Goal: Information Seeking & Learning: Find specific fact

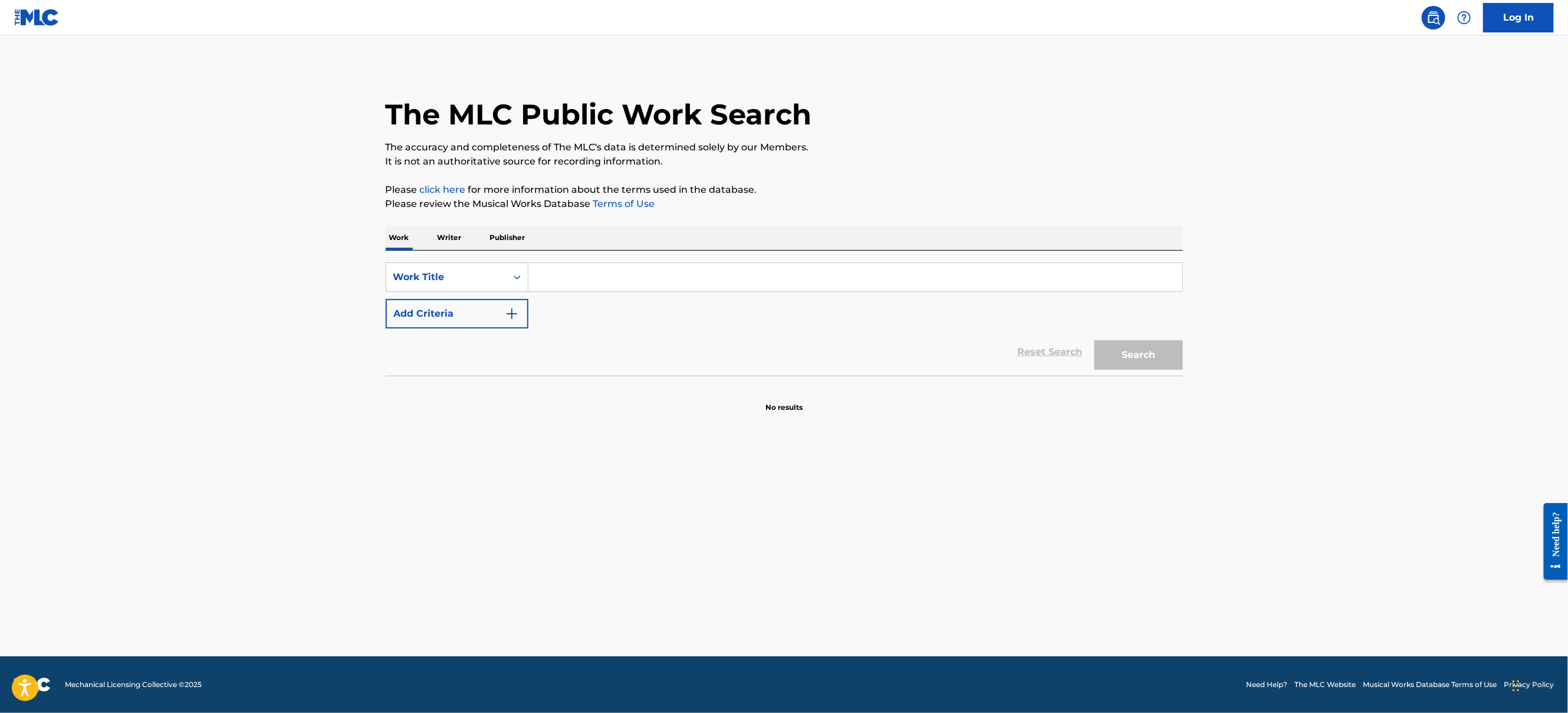
click at [603, 279] on input "Search Form" at bounding box center [855, 277] width 654 height 28
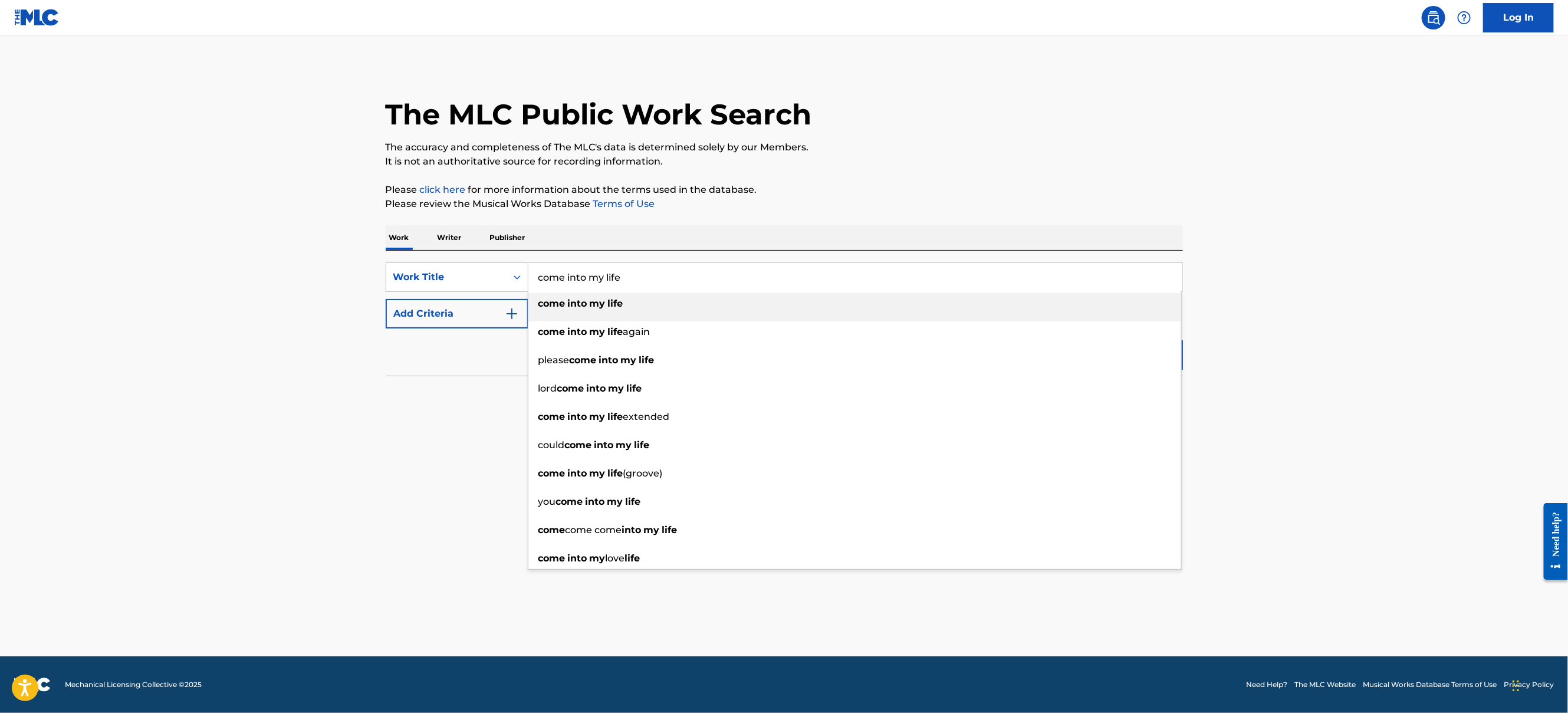
type input "come into my life"
click at [602, 306] on strong "my" at bounding box center [598, 303] width 16 height 11
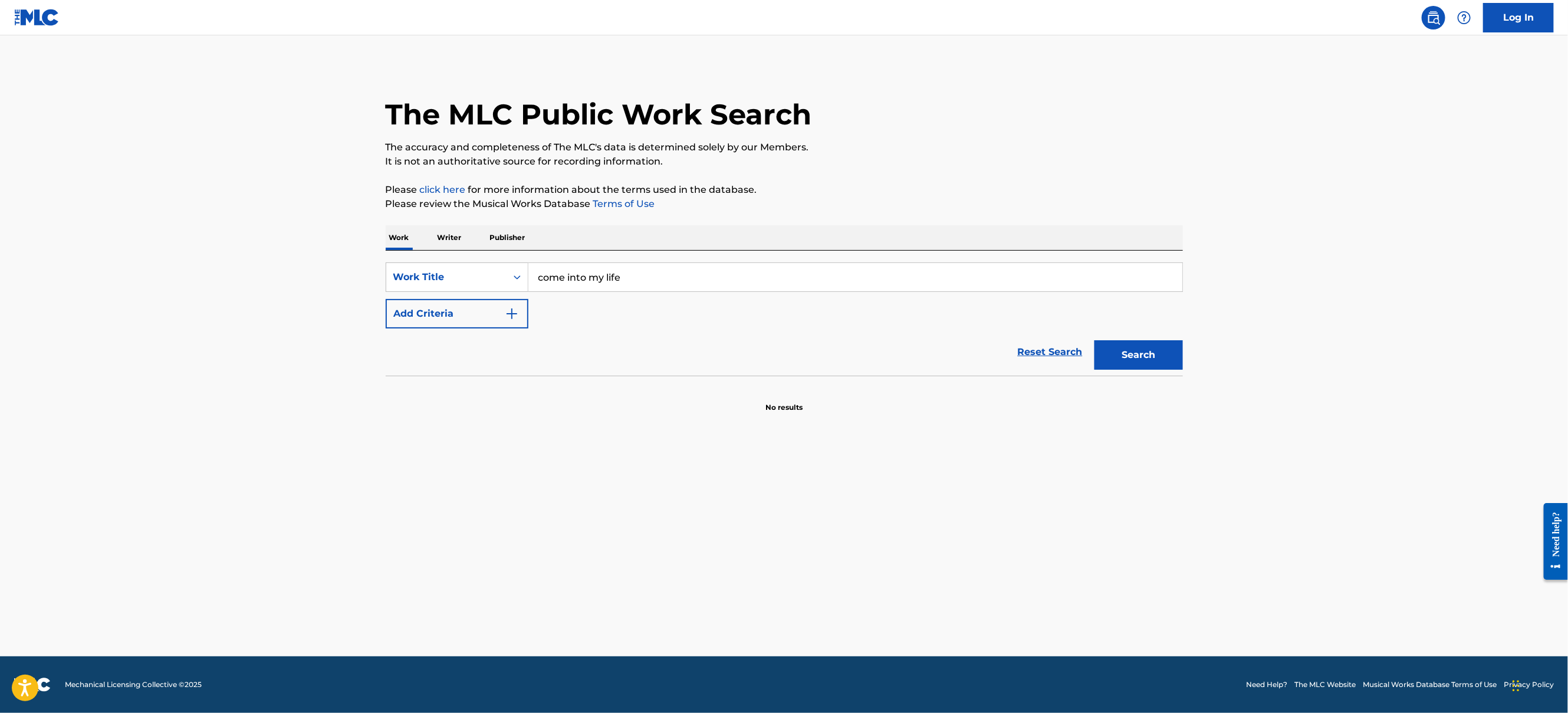
click at [407, 315] on button "Add Criteria" at bounding box center [457, 314] width 143 height 30
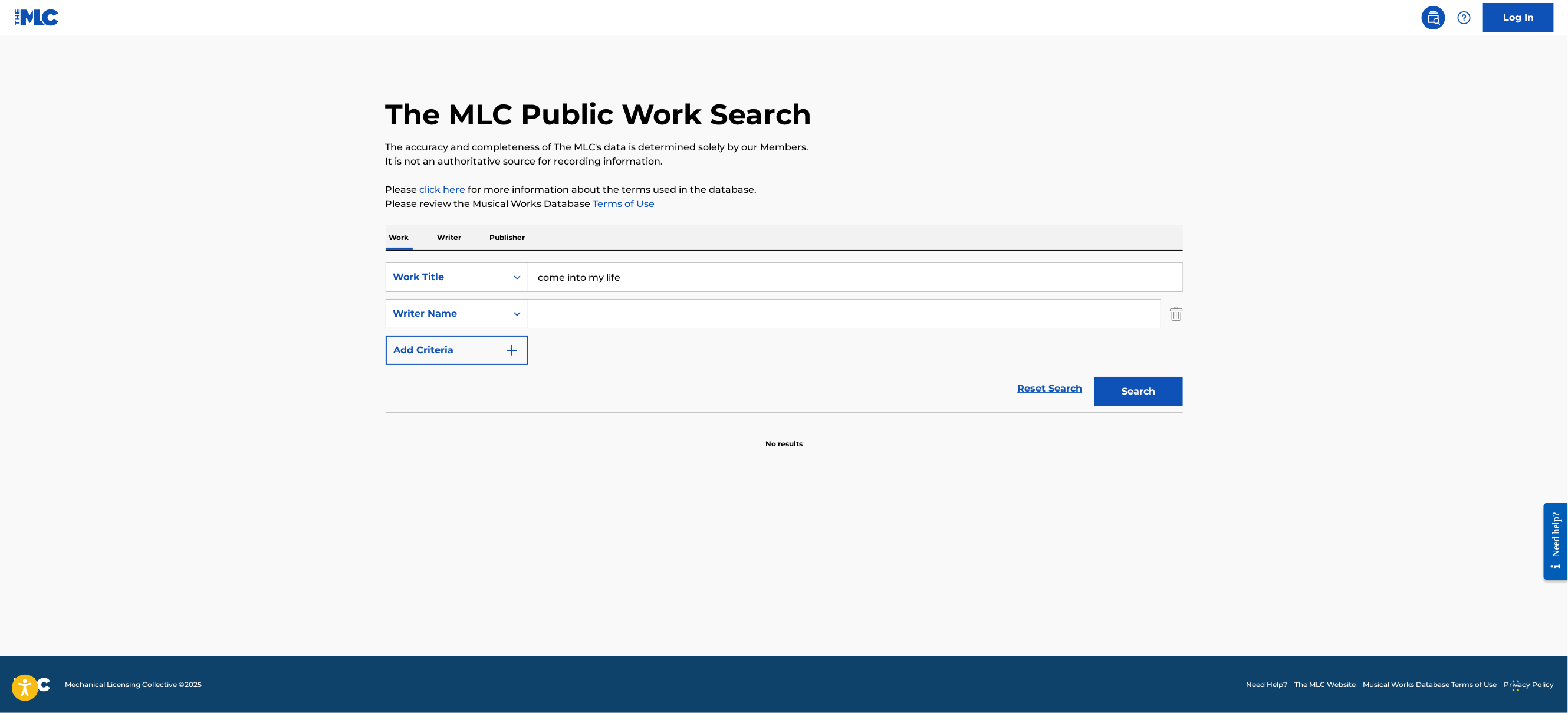
click at [562, 317] on input "Search Form" at bounding box center [845, 313] width 632 height 28
type input "shukar"
click at [1095, 377] on button "Search" at bounding box center [1139, 392] width 89 height 30
drag, startPoint x: 664, startPoint y: 281, endPoint x: 449, endPoint y: 281, distance: 215.0
click at [449, 281] on div "SearchWithCriteria4d7a08b0-6a61-4aa9-ae64-2ce18a5b1ddd Work Title come into my …" at bounding box center [784, 277] width 797 height 30
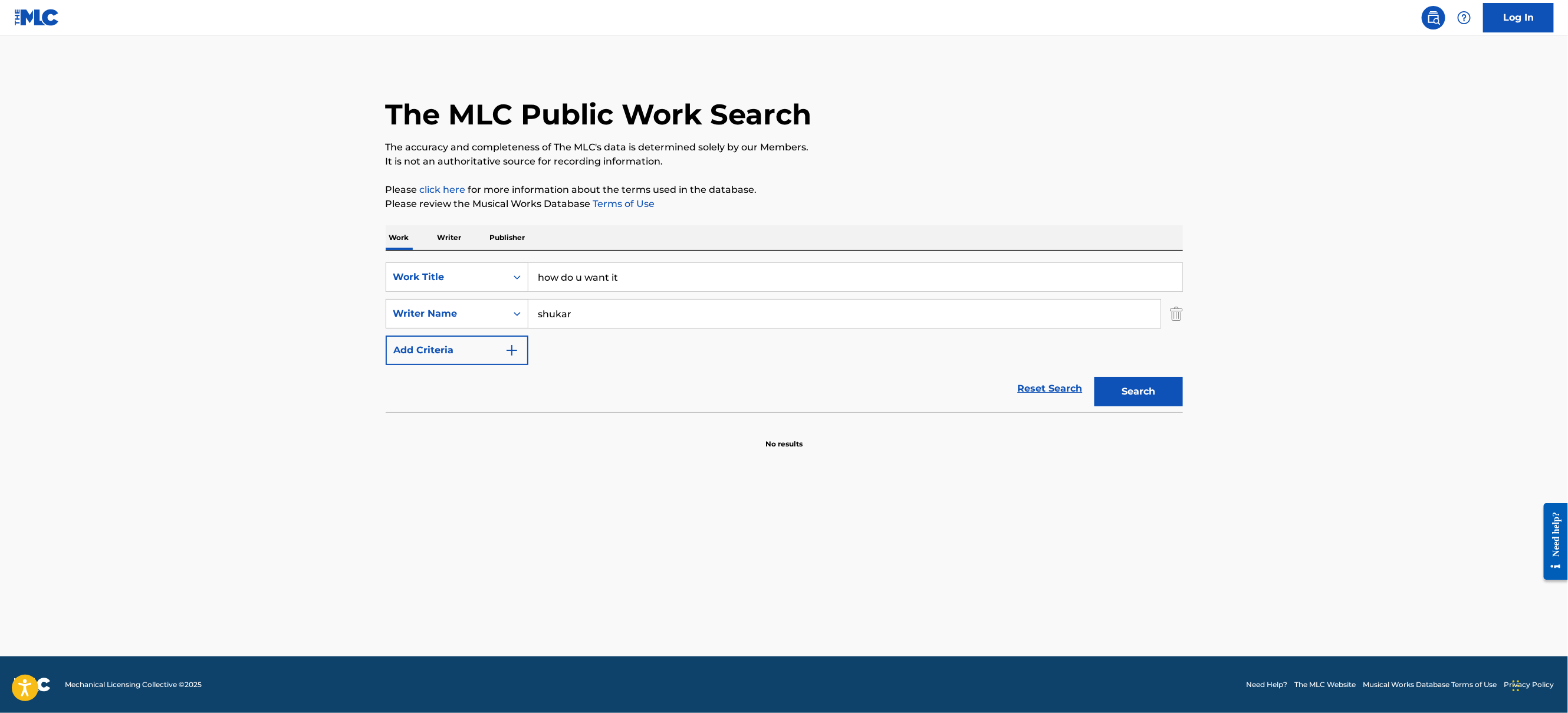
type input "how do u want it"
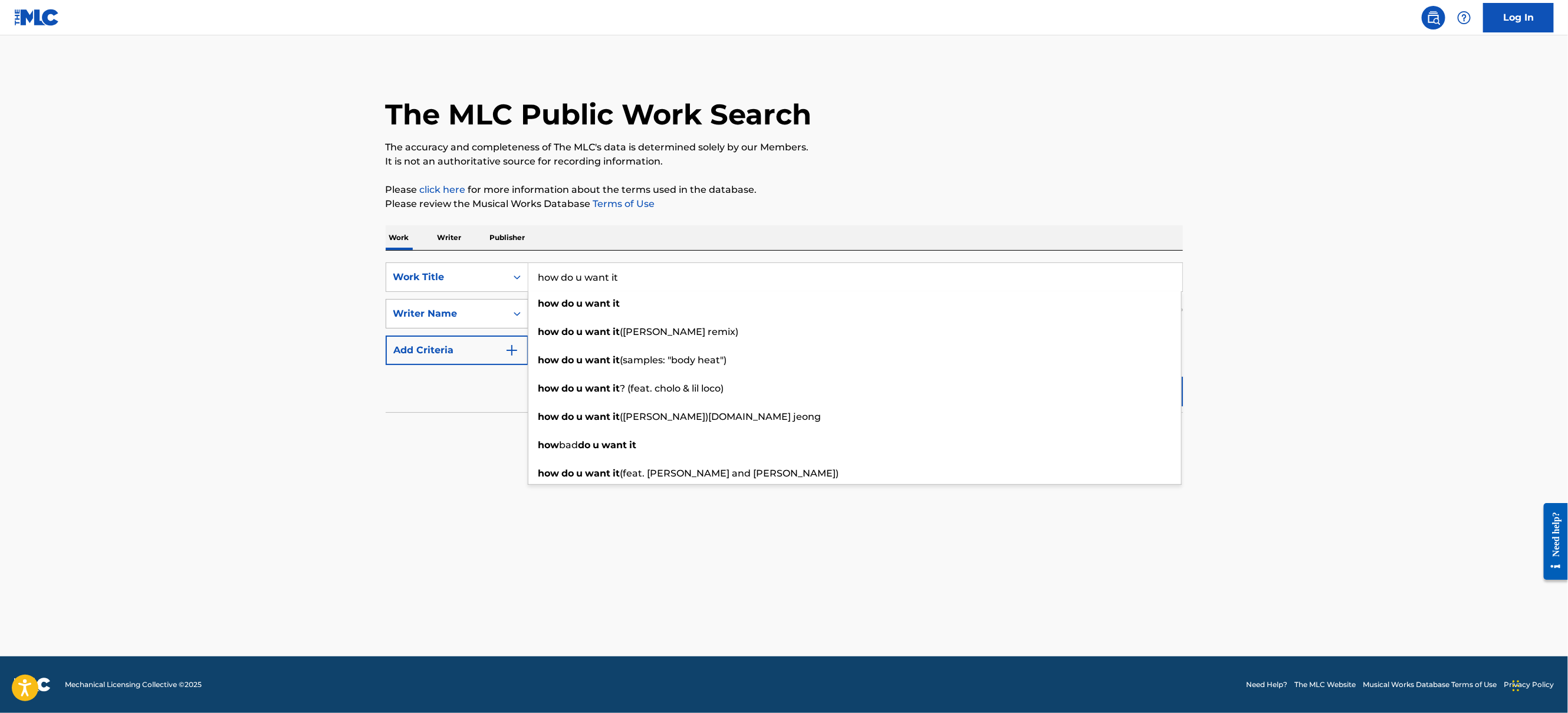
click at [443, 315] on div "Writer Name" at bounding box center [446, 313] width 106 height 14
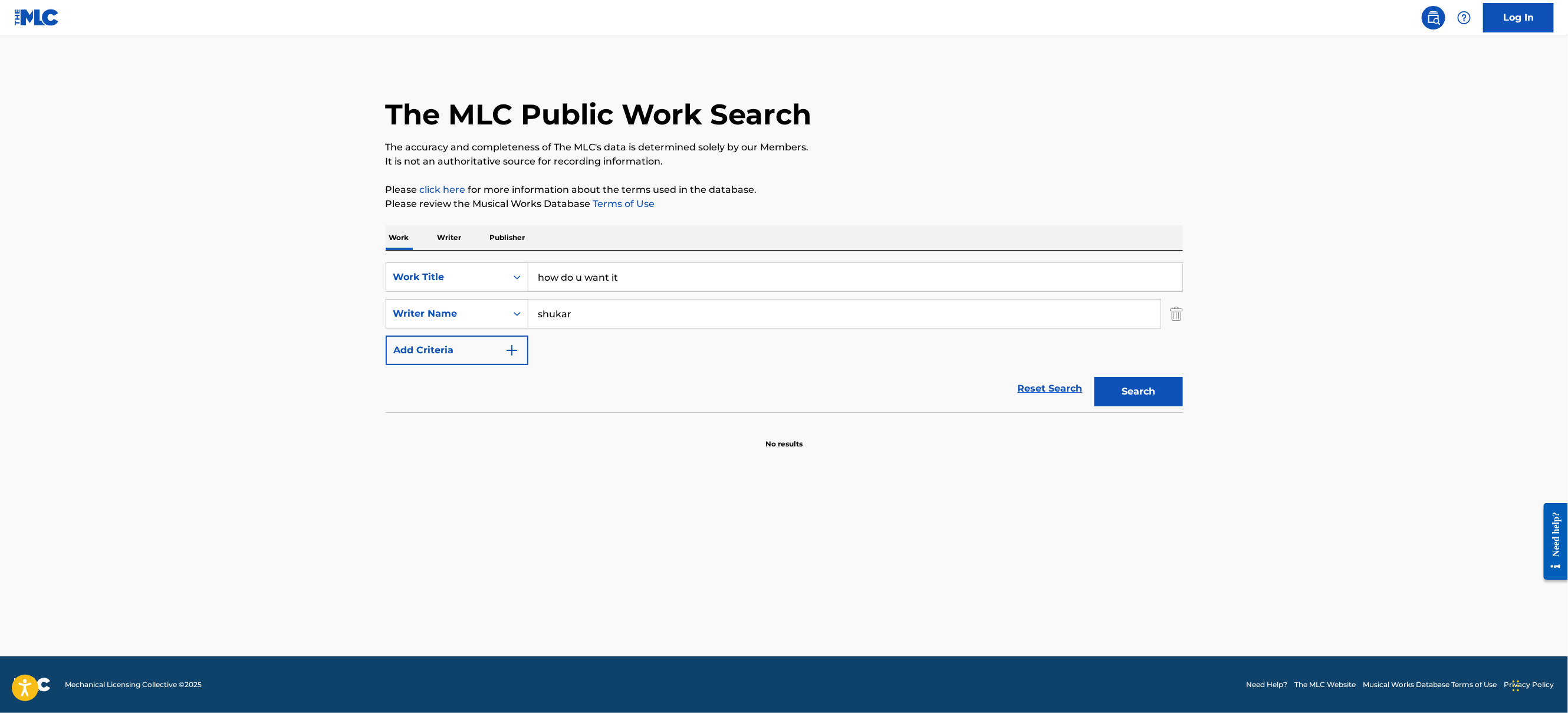
click at [596, 315] on input "shukar" at bounding box center [845, 313] width 632 height 28
drag, startPoint x: 677, startPoint y: 317, endPoint x: 419, endPoint y: 317, distance: 258.0
click at [419, 317] on div "SearchWithCriteria8a5454c8-7fac-45ae-9381-c9873f1e05cd Writer Name shukar" at bounding box center [784, 314] width 797 height 30
click at [1095, 377] on button "Search" at bounding box center [1139, 392] width 89 height 30
click at [565, 312] on input "leo nware" at bounding box center [845, 313] width 632 height 28
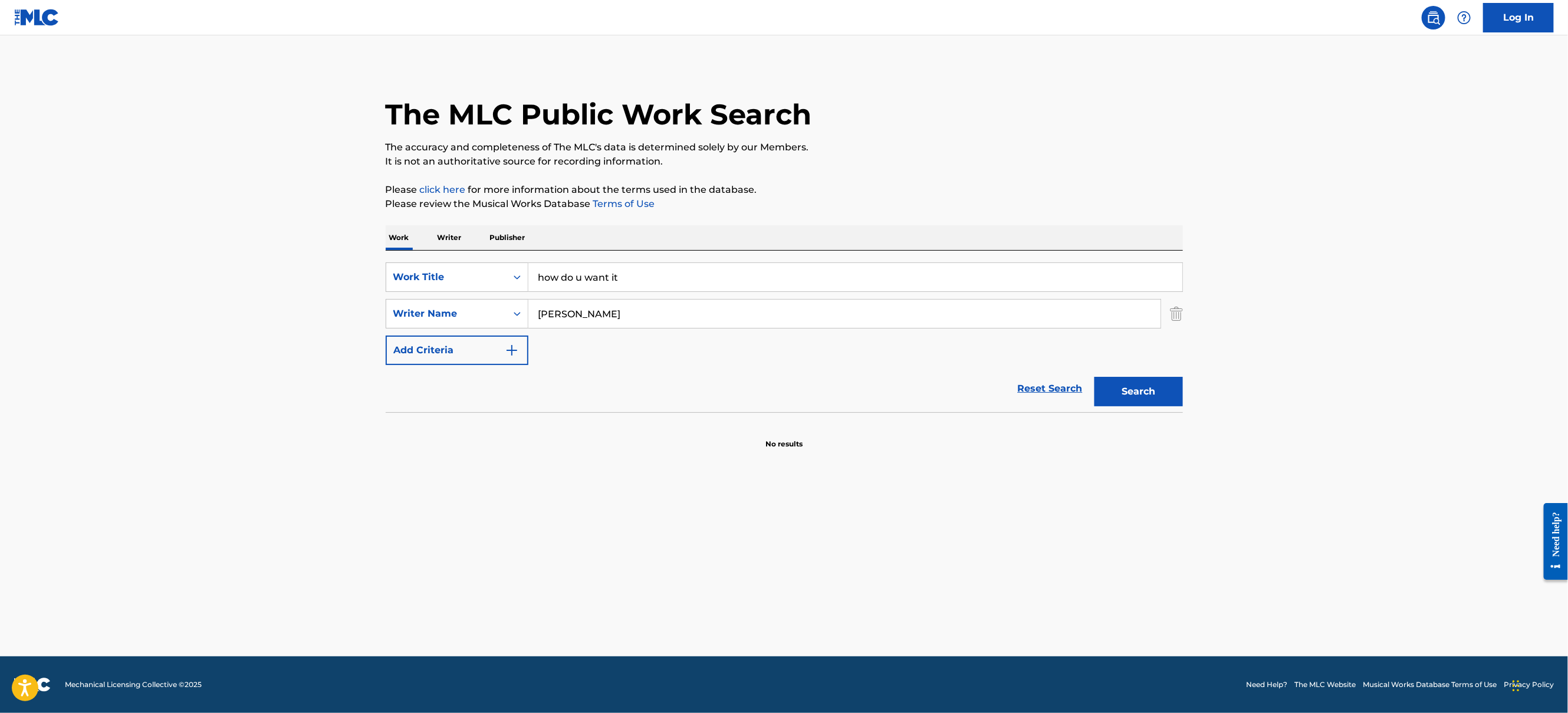
type input "leon ware"
click at [1095, 377] on button "Search" at bounding box center [1139, 392] width 89 height 30
